Goal: Information Seeking & Learning: Compare options

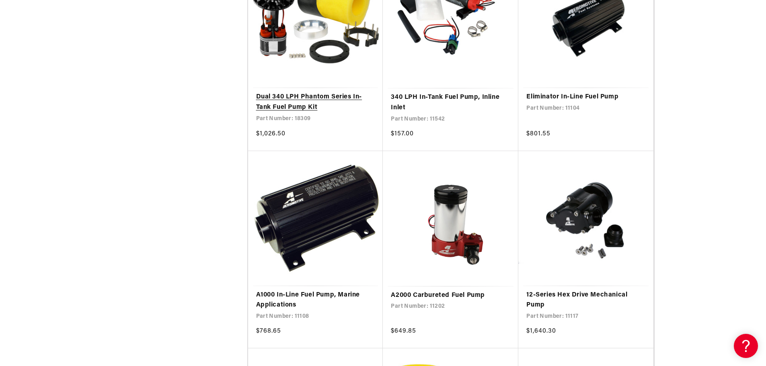
scroll to position [925, 0]
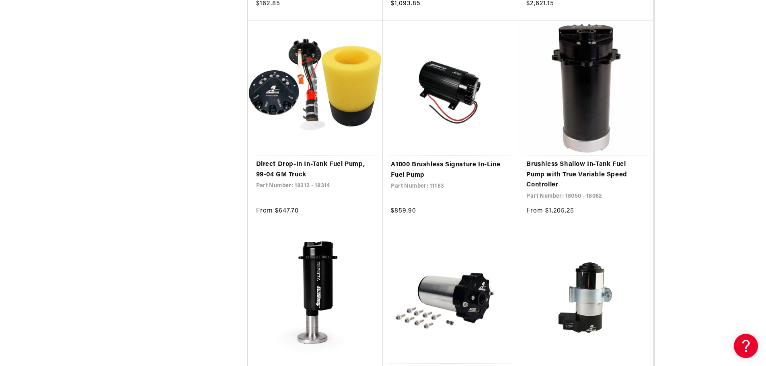
scroll to position [2050, 0]
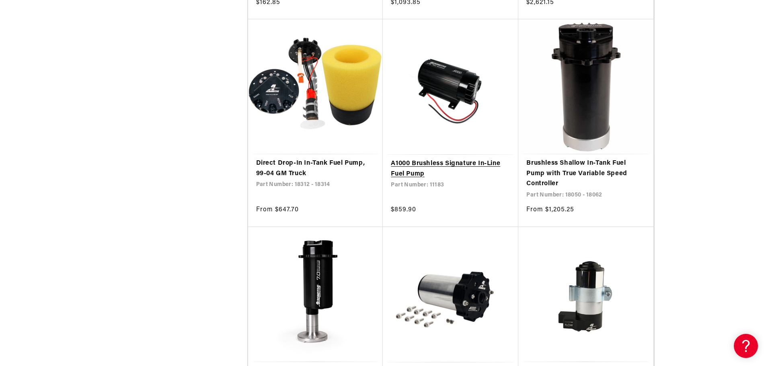
click at [453, 163] on link "A1000 Brushless Signature In-Line Fuel Pump" at bounding box center [450, 169] width 119 height 21
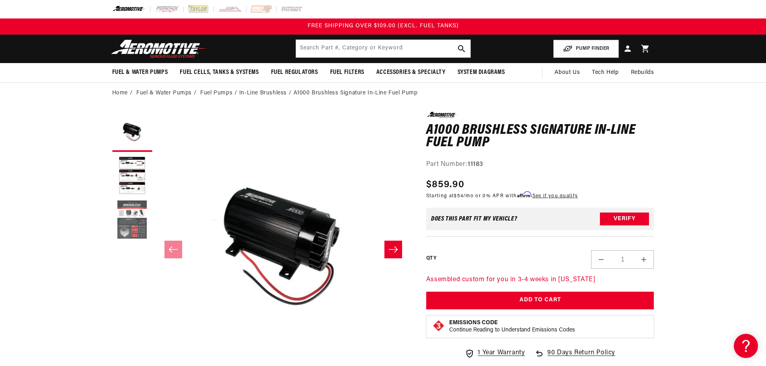
click at [140, 220] on button "Load image 3 in gallery view" at bounding box center [132, 220] width 40 height 40
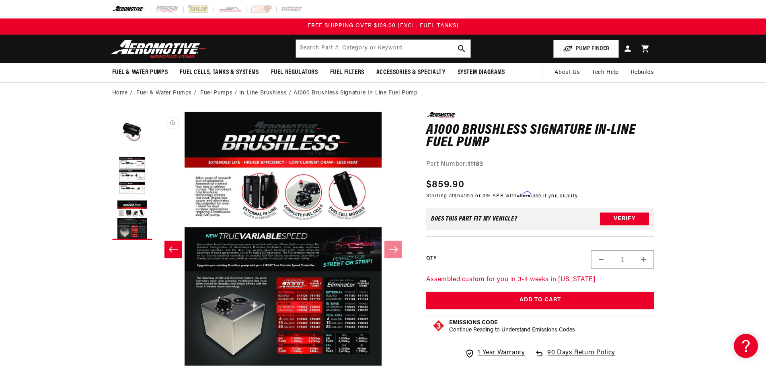
scroll to position [0, 508]
click at [156, 360] on button "Open media 3 in modal" at bounding box center [156, 365] width 0 height 0
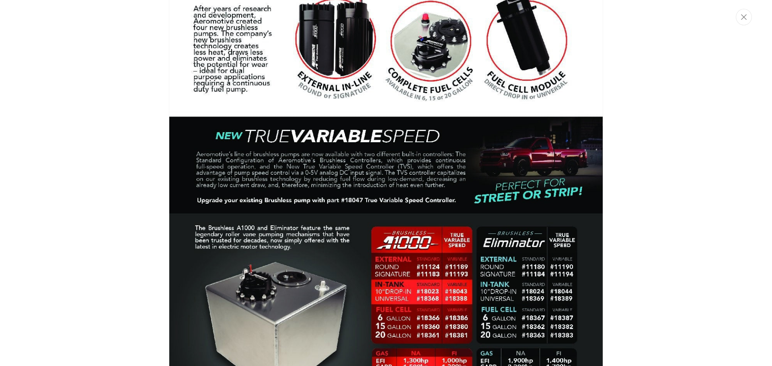
scroll to position [1121, 0]
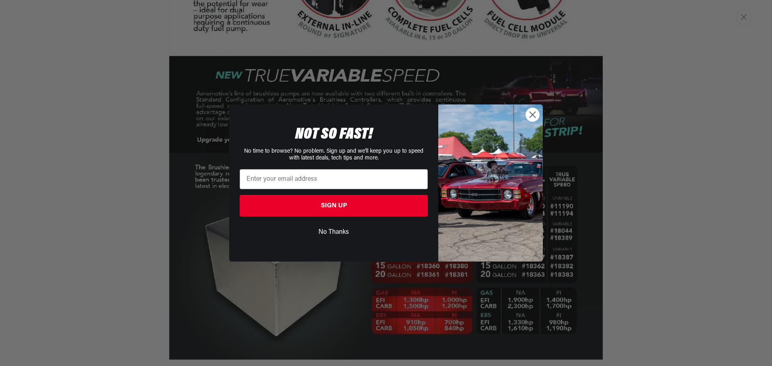
click at [525, 110] on img "POPUP Form" at bounding box center [490, 183] width 105 height 157
click at [529, 113] on circle "Close dialog" at bounding box center [532, 114] width 13 height 13
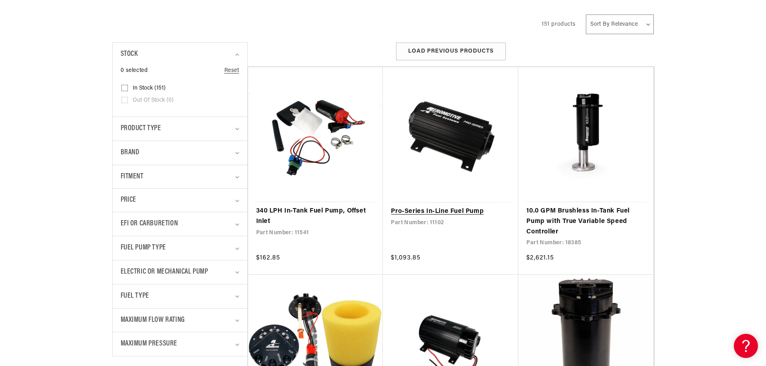
scroll to position [201, 0]
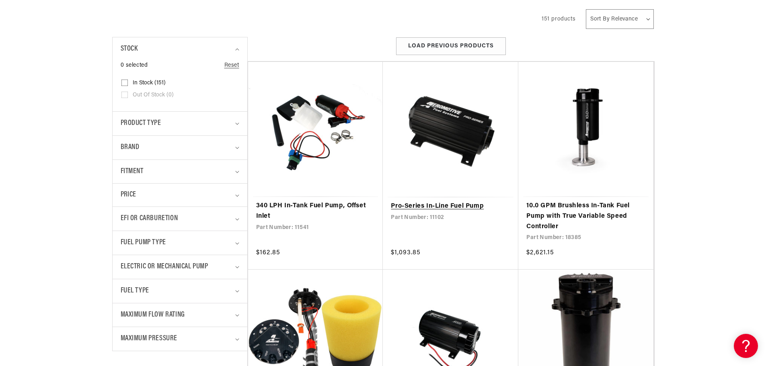
click at [432, 204] on link "Pro-Series In-Line Fuel Pump" at bounding box center [450, 206] width 119 height 10
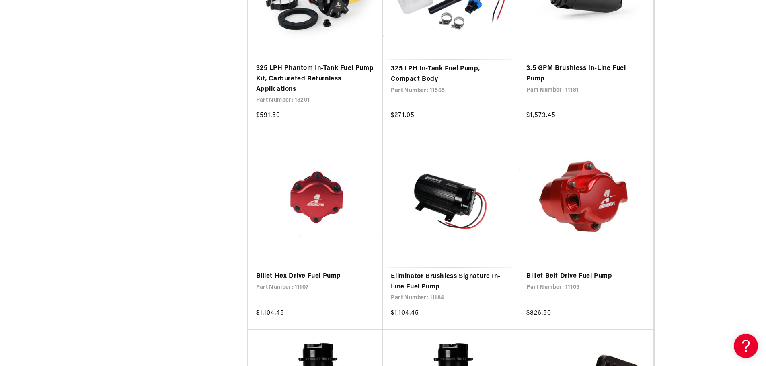
scroll to position [1528, 0]
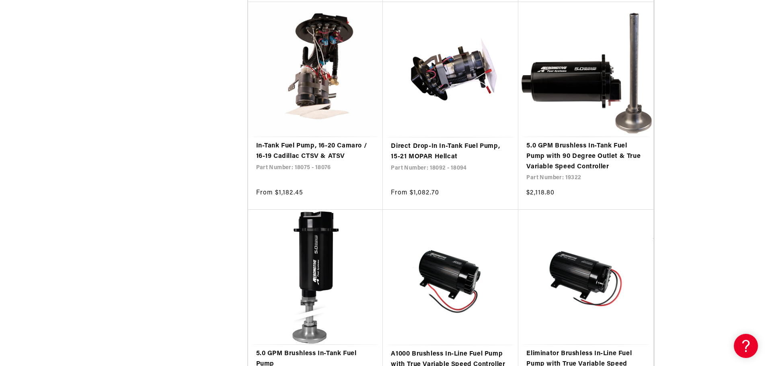
scroll to position [2412, 0]
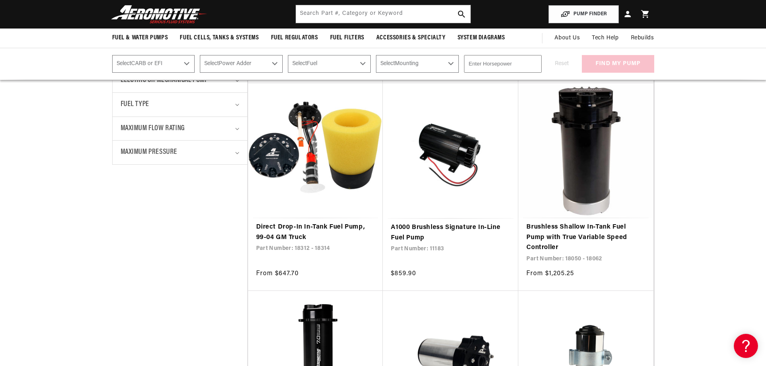
scroll to position [69, 0]
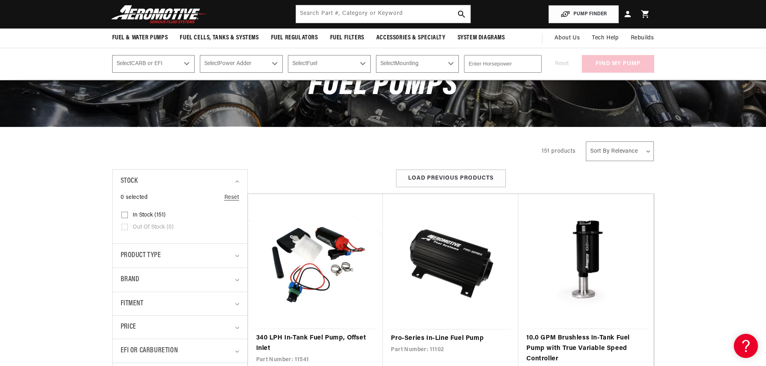
click at [400, 51] on div "PUMP FINDER Select CARB or EFI Carbureted Fuel Injected Select Power Adder No -…" at bounding box center [383, 64] width 766 height 32
click at [400, 59] on select "Select Mounting External In-Tank" at bounding box center [417, 64] width 83 height 18
select select "External"
click at [376, 55] on select "Select Mounting External In-Tank" at bounding box center [417, 64] width 83 height 18
select select "External"
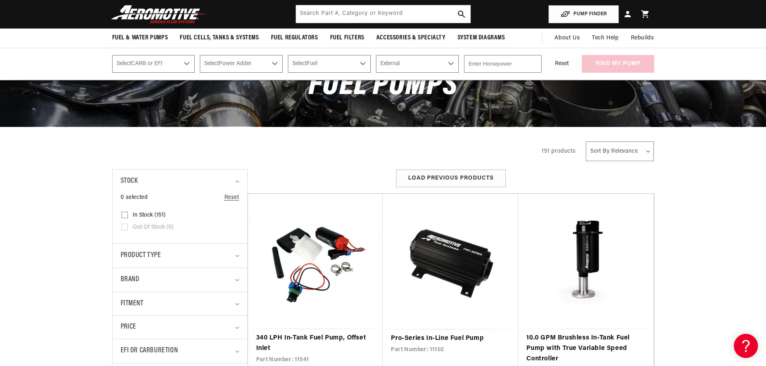
click at [161, 67] on select "Select CARB or EFI Carbureted Fuel Injected" at bounding box center [153, 64] width 83 height 18
select select "Fuel-Injected"
click at [112, 55] on select "Select CARB or EFI Carbureted Fuel Injected" at bounding box center [153, 64] width 83 height 18
select select "Fuel-Injected"
click at [254, 68] on select "Select Power Adder No - Naturally Aspirated Yes - Forced Induction" at bounding box center [241, 64] width 83 height 18
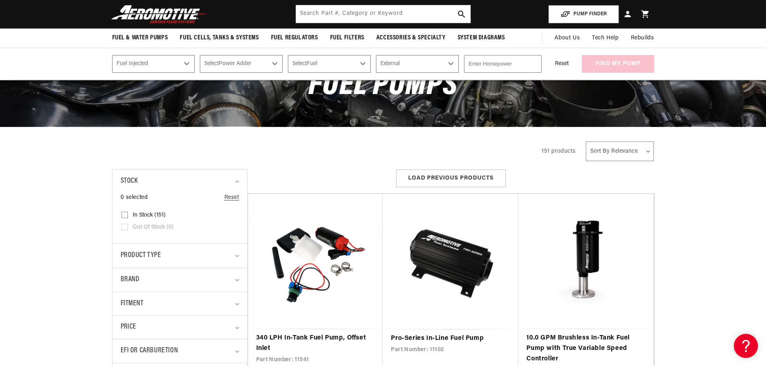
select select "Yes-Forced-Induction"
click at [200, 55] on select "Select Power Adder No - Naturally Aspirated Yes - Forced Induction" at bounding box center [241, 64] width 83 height 18
select select "Yes-Forced-Induction"
click at [318, 62] on select "Select Fuel E85 Gas" at bounding box center [329, 64] width 83 height 18
select select "Gas"
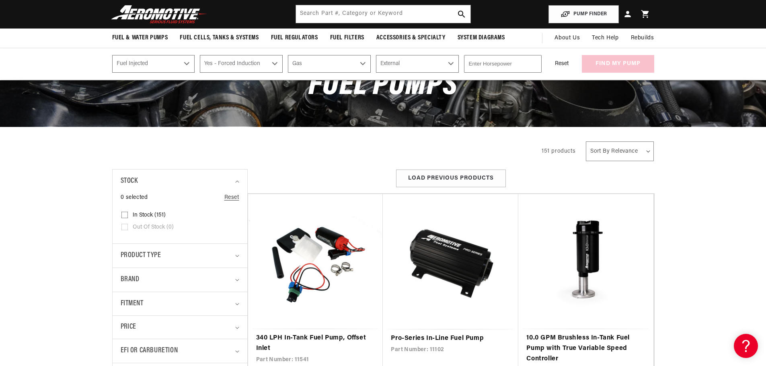
click at [288, 55] on select "Select Fuel E85 Gas" at bounding box center [329, 64] width 83 height 18
select select "Gas"
click at [512, 62] on input "number" at bounding box center [503, 64] width 78 height 18
type input "2000"
click at [622, 62] on div "Reset find my pump" at bounding box center [600, 64] width 107 height 18
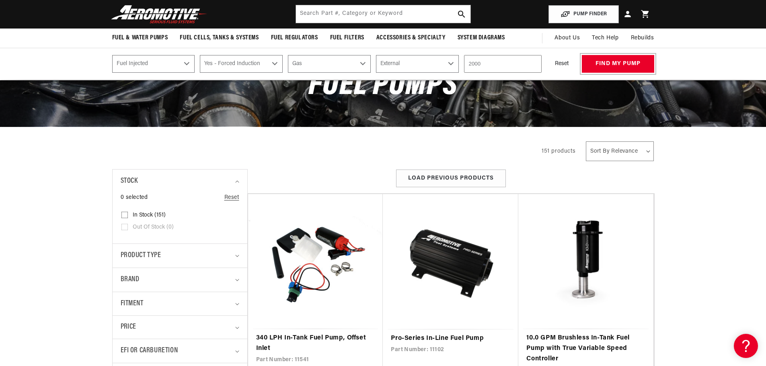
click at [622, 62] on button "find my pump" at bounding box center [618, 64] width 72 height 18
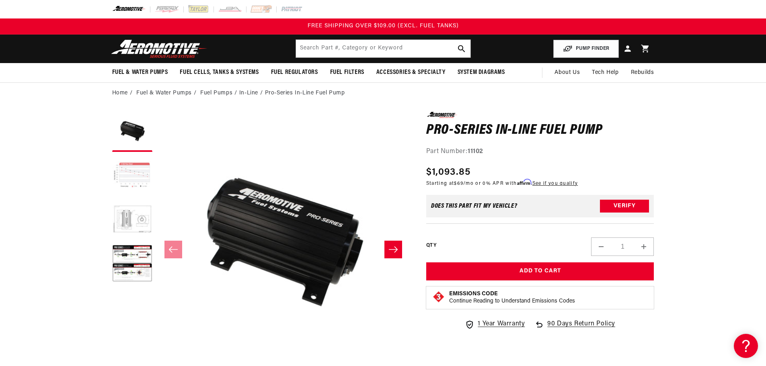
click at [124, 168] on button "Load image 2 in gallery view" at bounding box center [132, 176] width 40 height 40
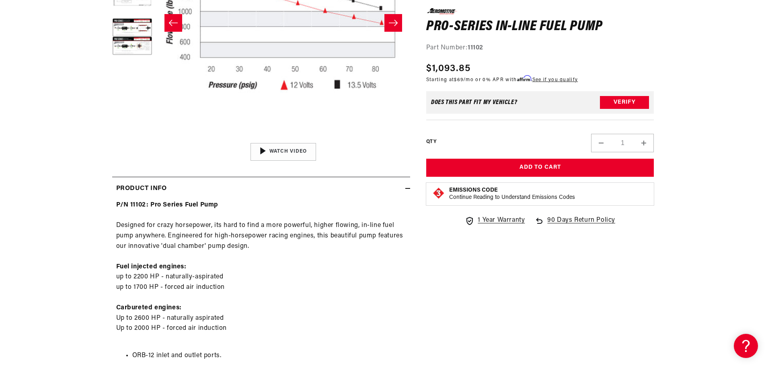
scroll to position [241, 0]
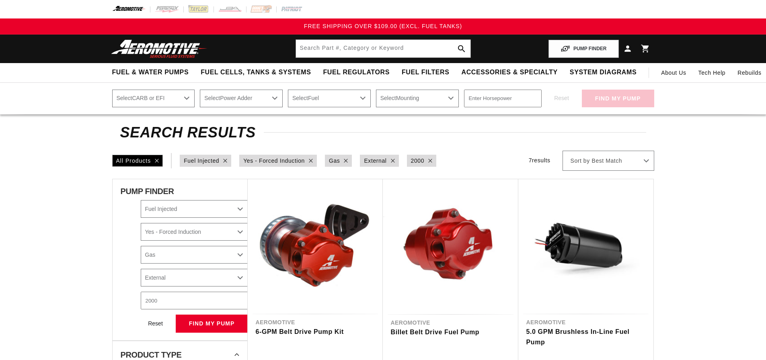
select select "Fuel-Injected"
select select "Yes-Forced-Induction"
select select "Gas"
select select "External"
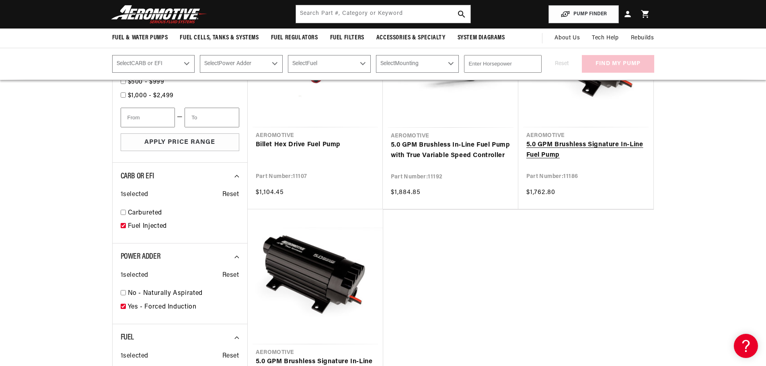
scroll to position [402, 0]
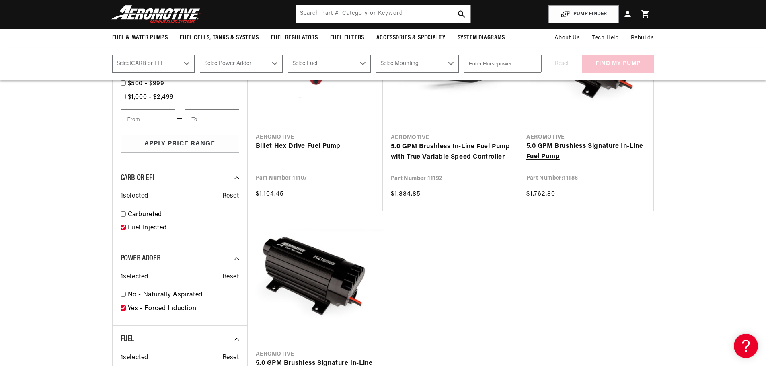
click at [580, 146] on link "5.0 GPM Brushless Signature In-Line Fuel Pump" at bounding box center [585, 152] width 119 height 21
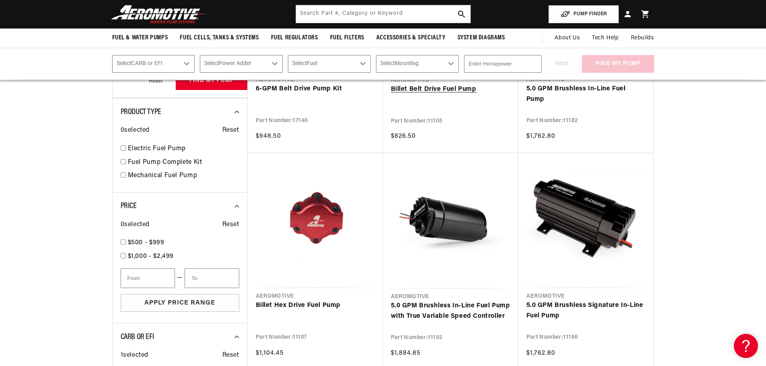
scroll to position [241, 0]
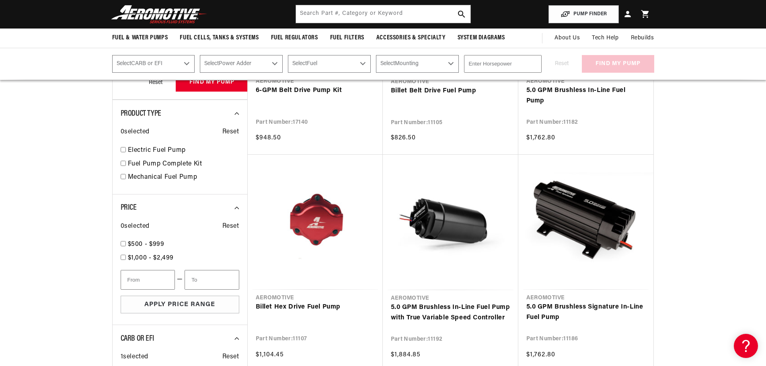
click at [478, 59] on input "number" at bounding box center [503, 64] width 78 height 18
type input "1800"
click at [392, 68] on select "Select Mounting External In-Tank" at bounding box center [417, 64] width 83 height 18
select select "External"
click at [376, 55] on select "Select Mounting External In-Tank" at bounding box center [417, 64] width 83 height 18
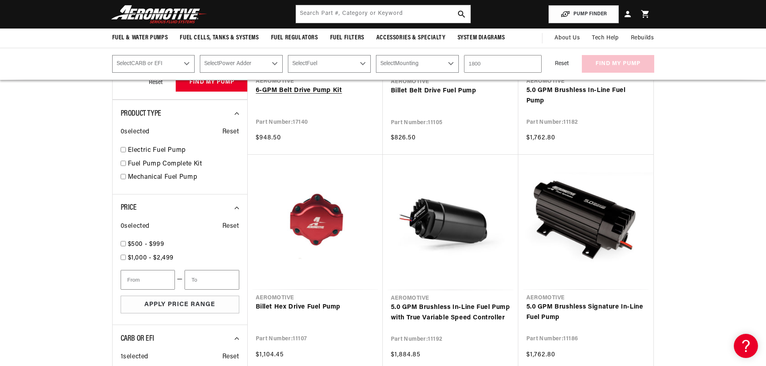
select select "External"
click at [355, 65] on select "Select Fuel E85 Gas" at bounding box center [329, 64] width 83 height 18
select select "Gas"
click at [288, 55] on select "Select Fuel E85 Gas" at bounding box center [329, 64] width 83 height 18
select select "Gas"
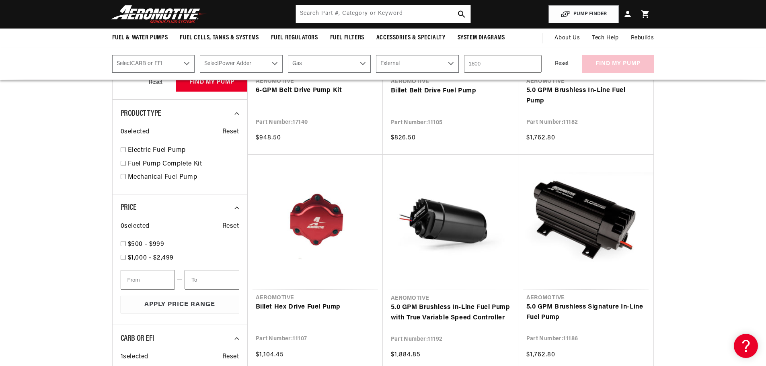
click at [247, 59] on select "Select Power Adder No - Naturally Aspirated Yes - Forced Induction" at bounding box center [241, 64] width 83 height 18
select select "Yes-Forced-Induction"
click at [200, 55] on select "Select Power Adder No - Naturally Aspirated Yes - Forced Induction" at bounding box center [241, 64] width 83 height 18
select select "Yes-Forced-Induction"
click at [185, 71] on select "Select CARB or EFI Carbureted Fuel Injected" at bounding box center [153, 64] width 83 height 18
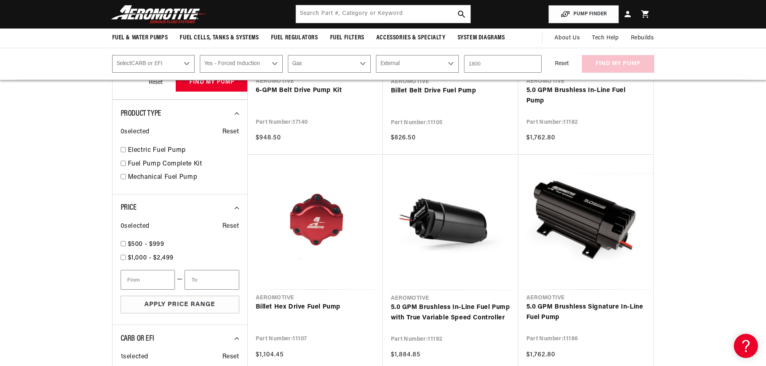
select select "Fuel-Injected"
click at [112, 55] on select "Select CARB or EFI Carbureted Fuel Injected" at bounding box center [153, 64] width 83 height 18
select select "Fuel-Injected"
click at [601, 62] on button "find my pump" at bounding box center [618, 64] width 72 height 18
select select "Fuel-Injected"
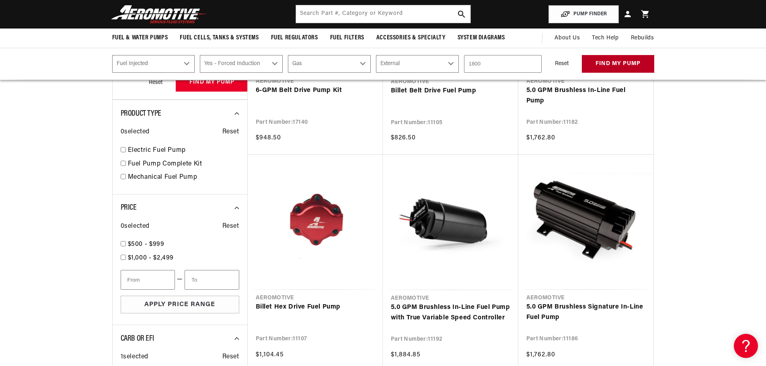
select select "Yes-Forced-Induction"
select select "Gas"
select select "External"
select select "Fuel-Injected"
select select "Yes-Forced-Induction"
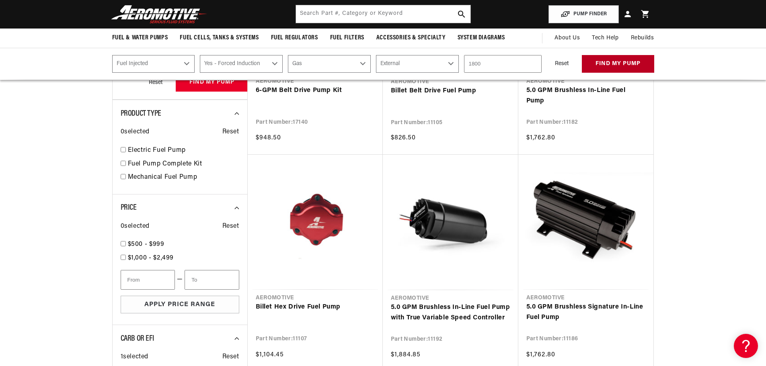
select select "Gas"
select select "External"
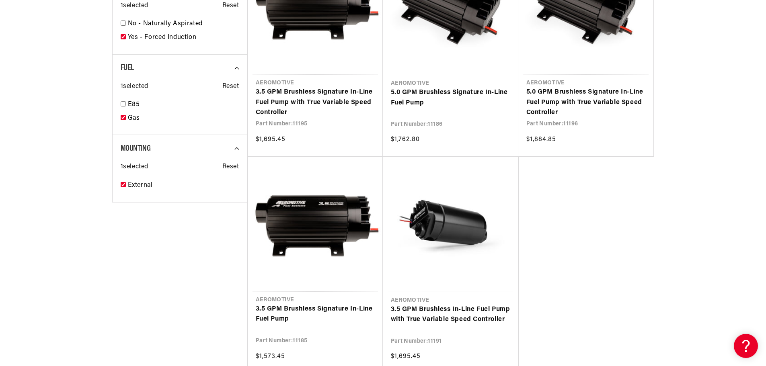
scroll to position [714, 0]
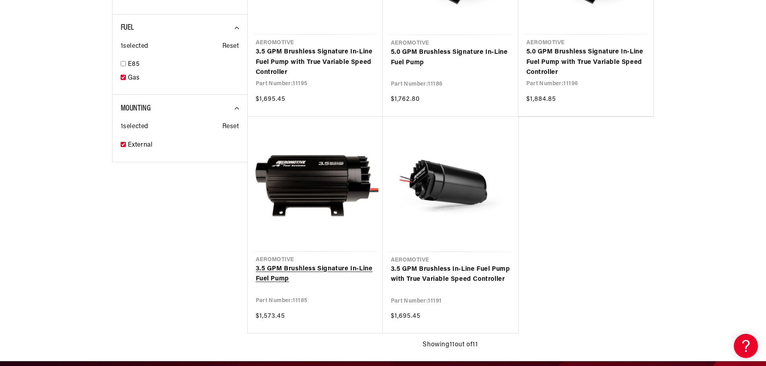
click at [314, 269] on link "3.5 GPM Brushless Signature In-Line Fuel Pump" at bounding box center [315, 274] width 119 height 21
select select "CarbOrEFI"
select select "PowerAdder"
select select "Fuel"
select select "Mounting"
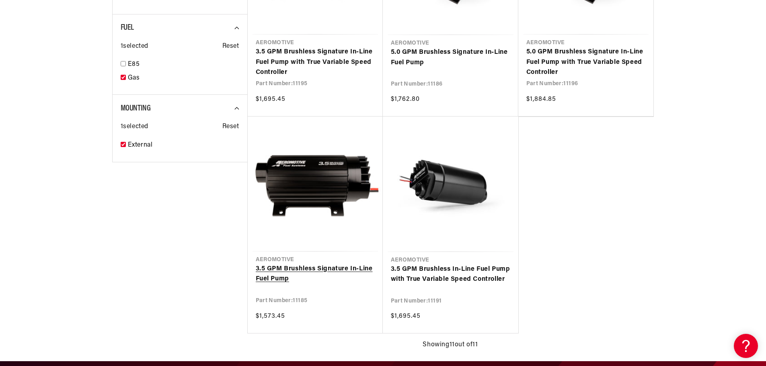
select select "Fuel-Injected"
select select "Yes-Forced-Induction"
select select "Gas"
select select "External"
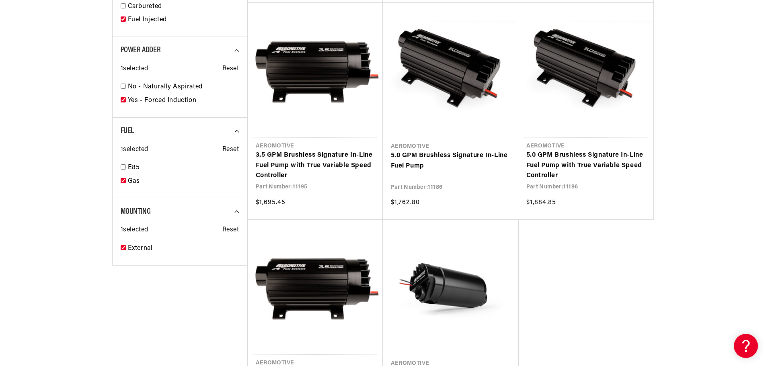
select select "Fuel-Injected"
select select "Yes-Forced-Induction"
select select "Gas"
select select "External"
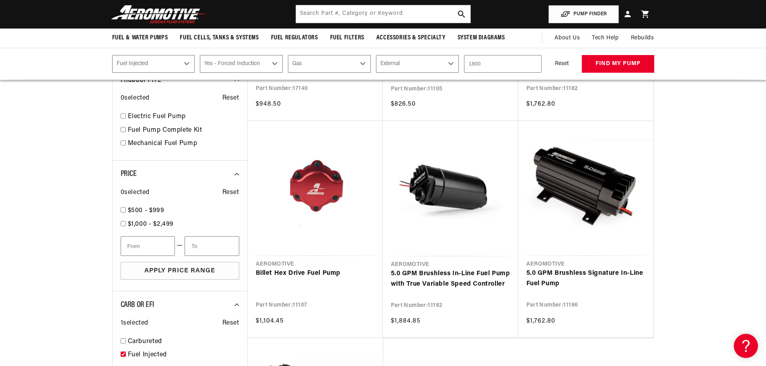
scroll to position [241, 0]
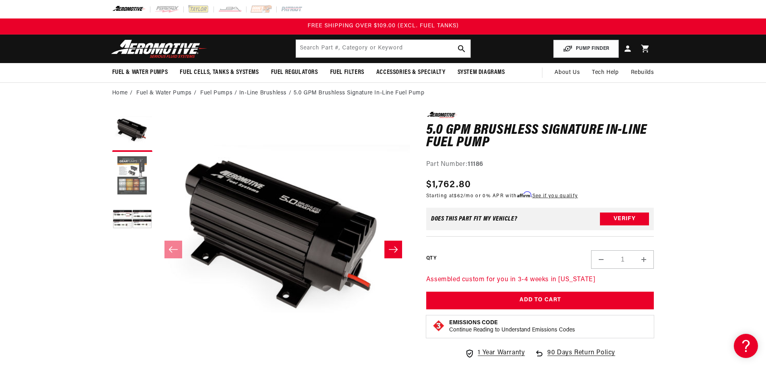
click at [129, 178] on button "Load image 2 in gallery view" at bounding box center [132, 176] width 40 height 40
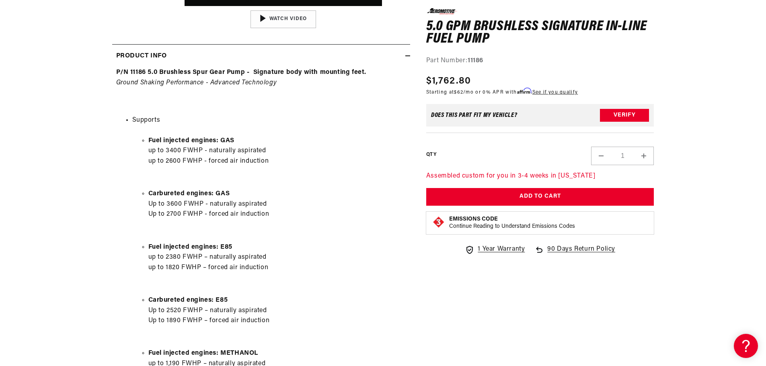
scroll to position [442, 0]
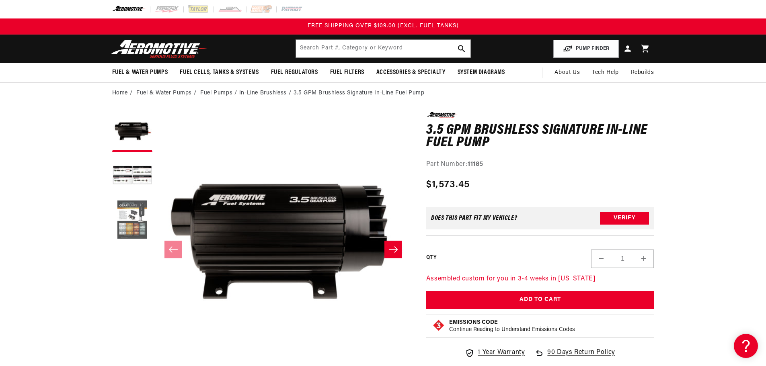
click at [124, 219] on button "Load image 3 in gallery view" at bounding box center [132, 220] width 40 height 40
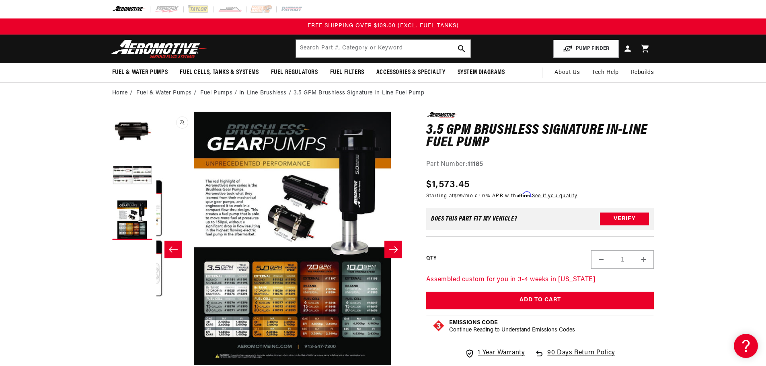
scroll to position [0, 508]
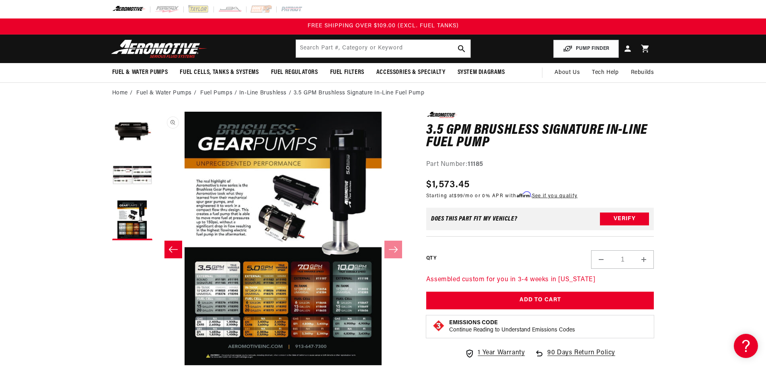
click at [156, 360] on button "Open media 3 in modal" at bounding box center [156, 365] width 0 height 0
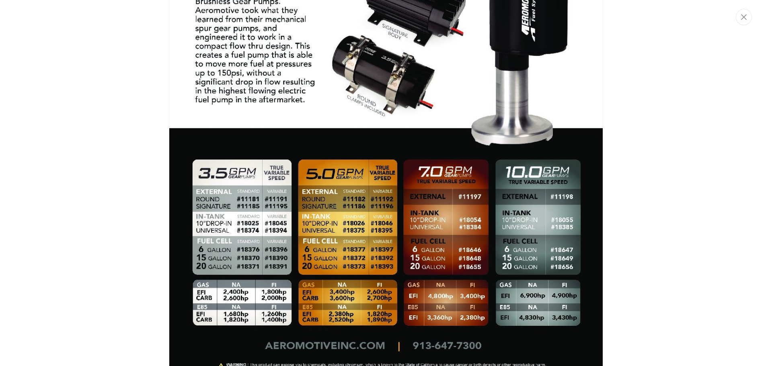
scroll to position [685, 0]
